Goal: Contribute content

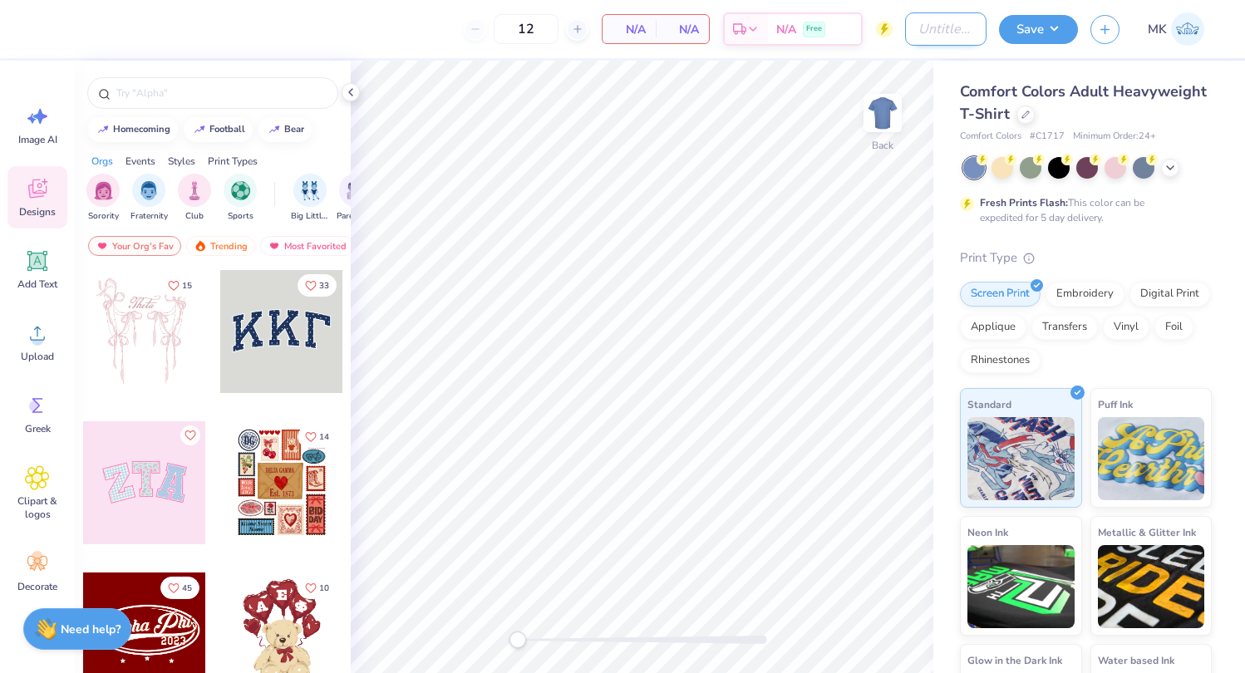
click at [926, 35] on input "Design Title" at bounding box center [945, 28] width 81 height 33
type input "h"
